Goal: Task Accomplishment & Management: Use online tool/utility

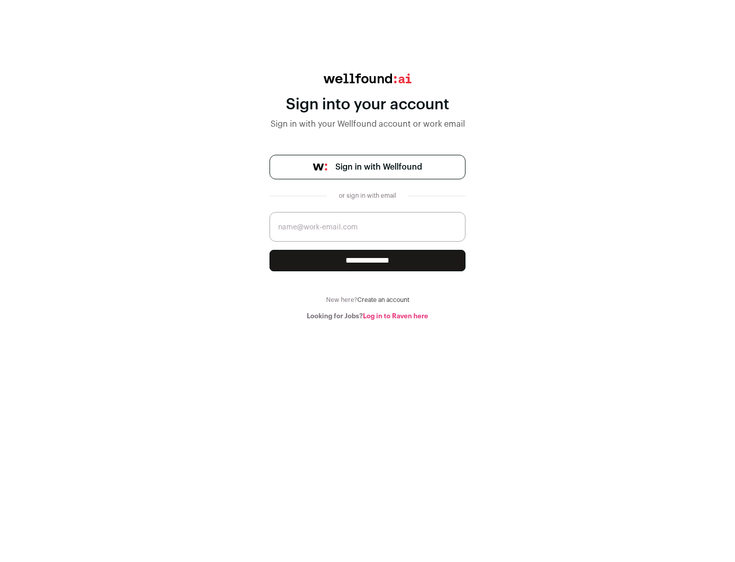
click at [378, 167] on span "Sign in with Wellfound" at bounding box center [378, 167] width 87 height 12
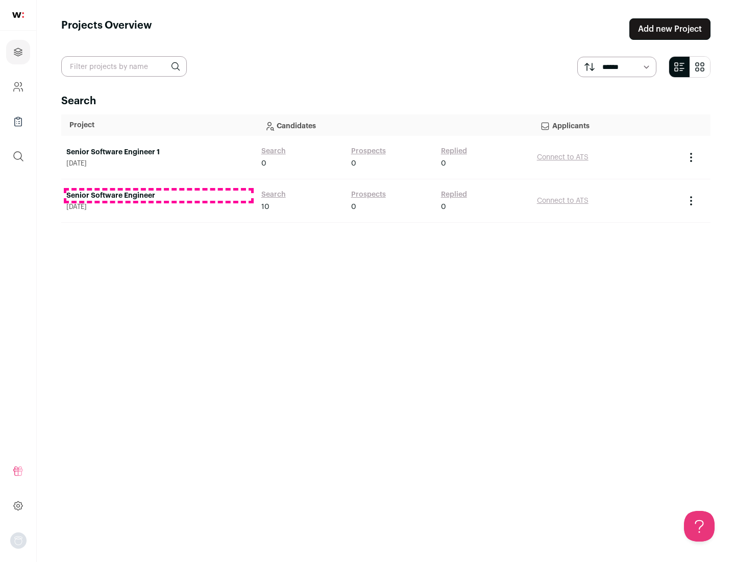
click at [158, 196] on link "Senior Software Engineer" at bounding box center [158, 195] width 185 height 10
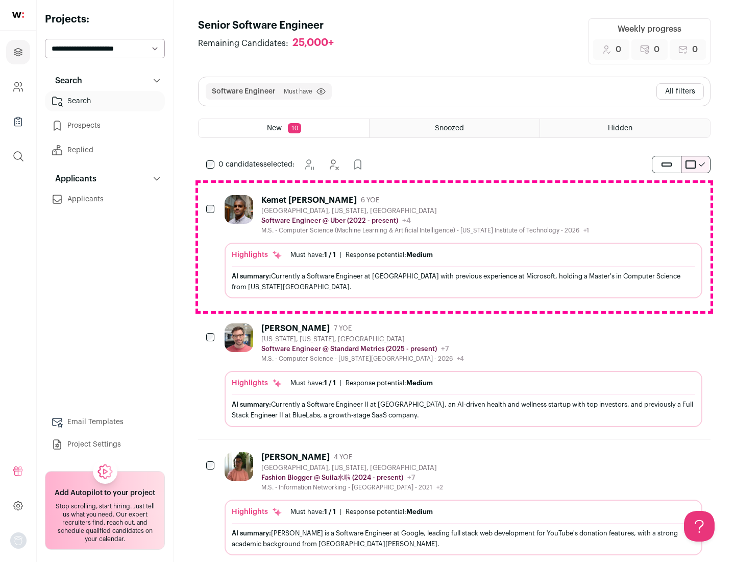
click at [454, 247] on div "Highlights Must have: 1 / 1 How many must haves have been fulfilled? | Response…" at bounding box center [464, 270] width 478 height 56
